Goal: Information Seeking & Learning: Learn about a topic

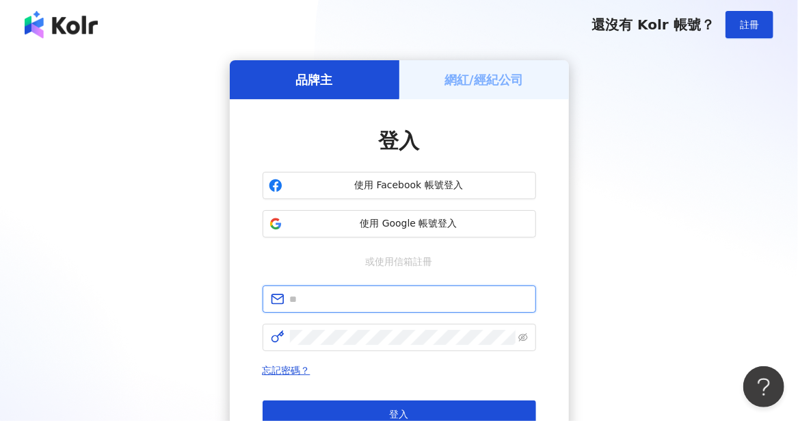
click at [334, 296] on input "text" at bounding box center [409, 298] width 238 height 15
type input "**********"
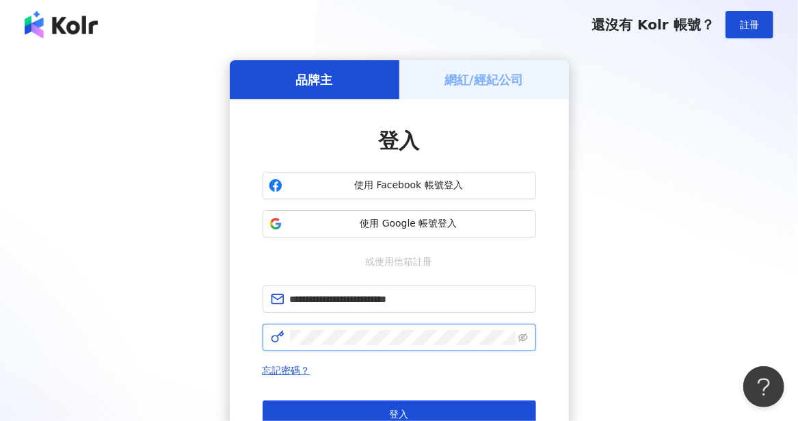
click button "登入" at bounding box center [400, 413] width 274 height 27
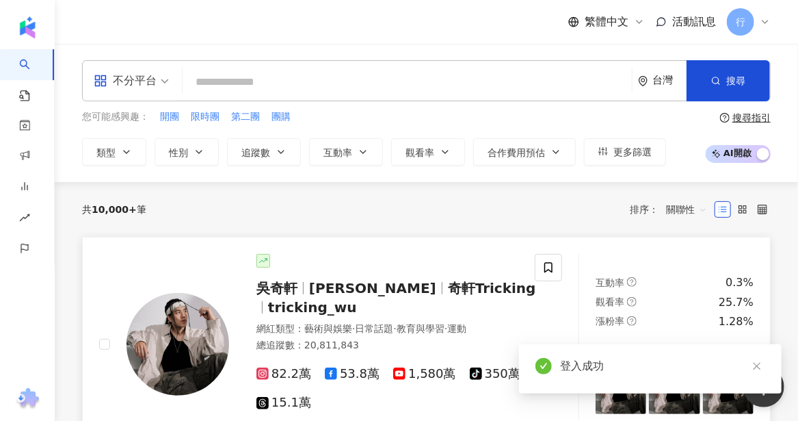
click at [274, 375] on span "82.2萬" at bounding box center [283, 374] width 55 height 14
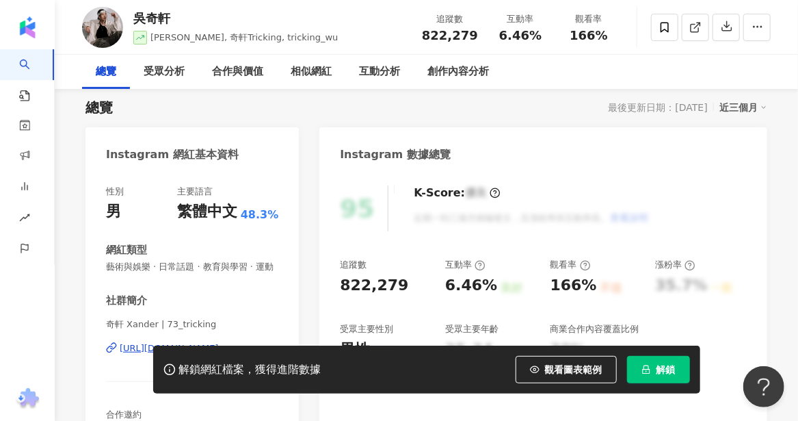
scroll to position [342, 0]
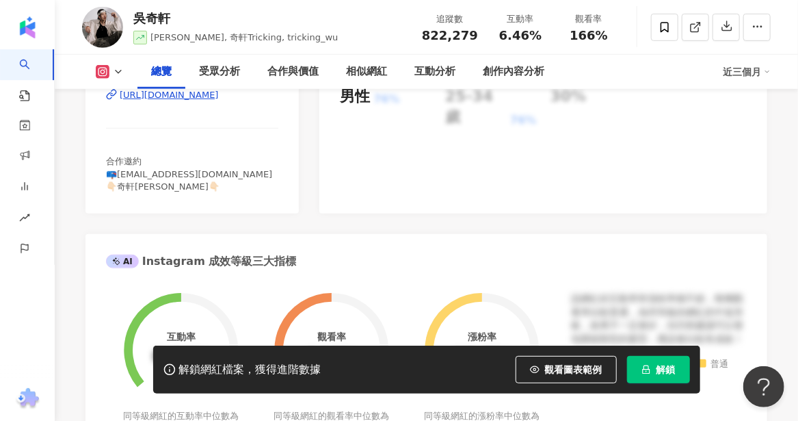
click at [219, 101] on div "[URL][DOMAIN_NAME]" at bounding box center [169, 95] width 99 height 12
